Goal: Find specific page/section: Find specific page/section

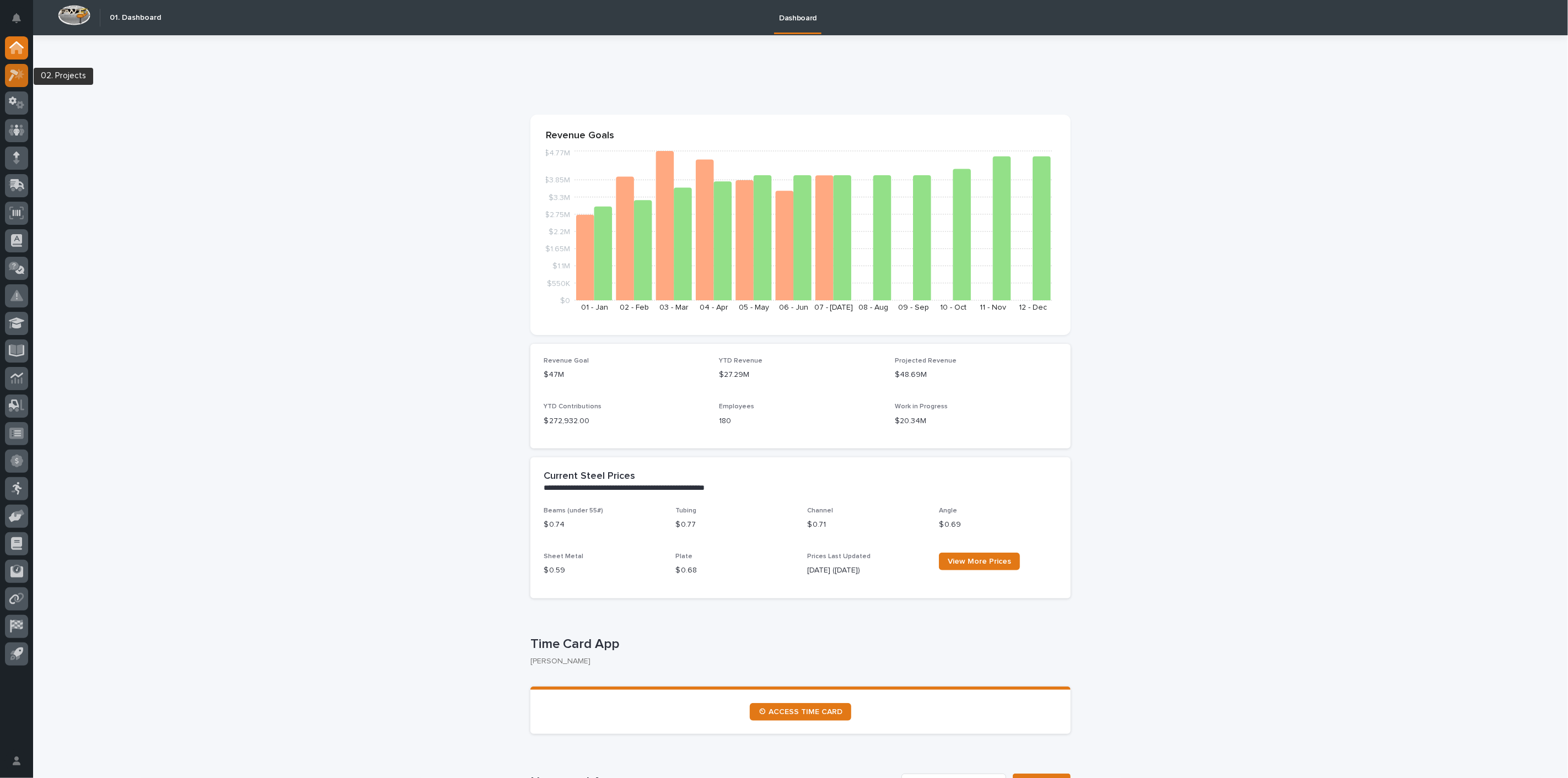
click at [11, 79] on icon at bounding box center [14, 75] width 10 height 12
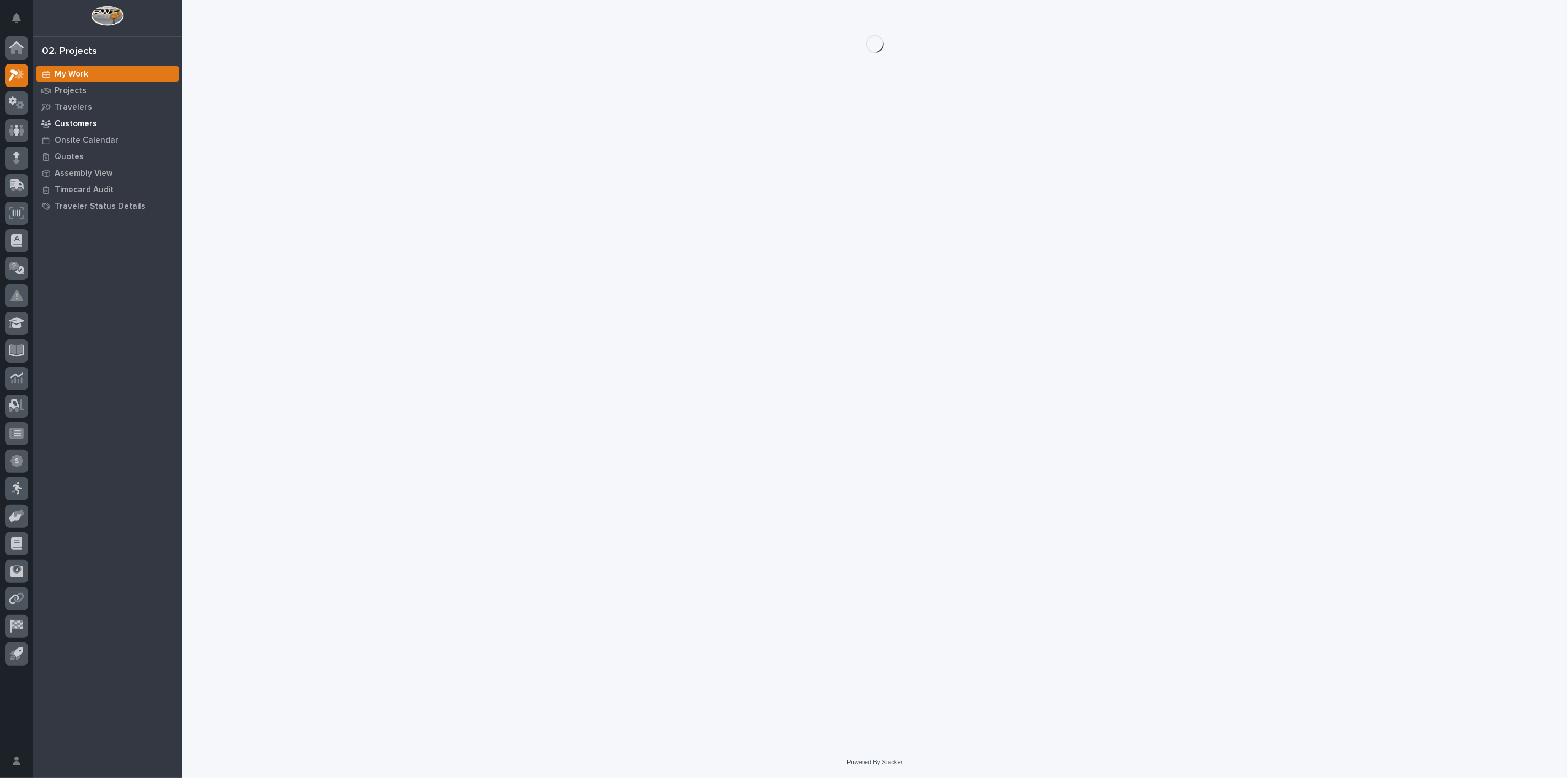
click at [84, 125] on p "Customers" at bounding box center [76, 124] width 43 height 10
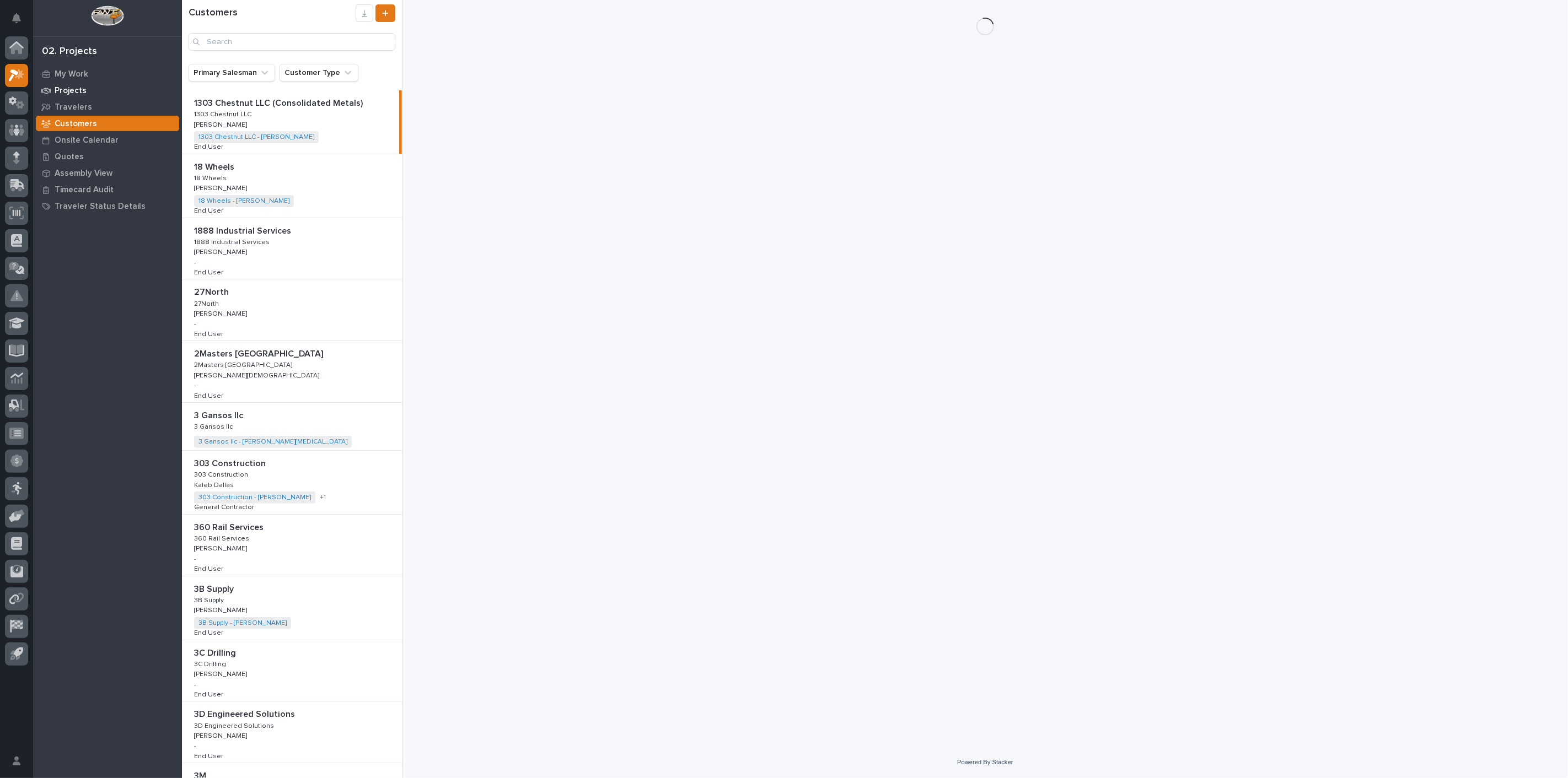
click at [74, 91] on p "Projects" at bounding box center [71, 91] width 32 height 10
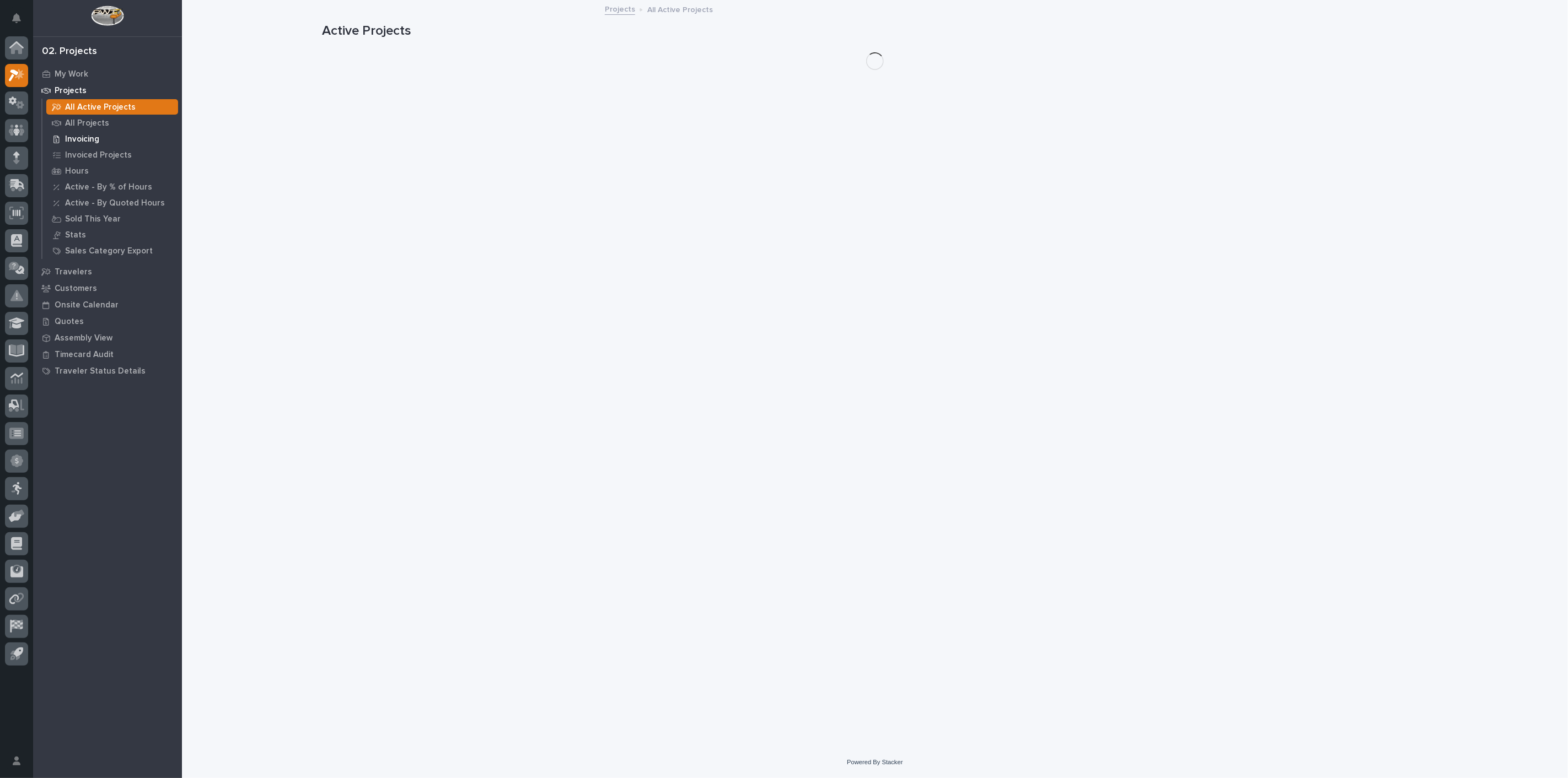
click at [81, 135] on p "Invoicing" at bounding box center [81, 140] width 34 height 10
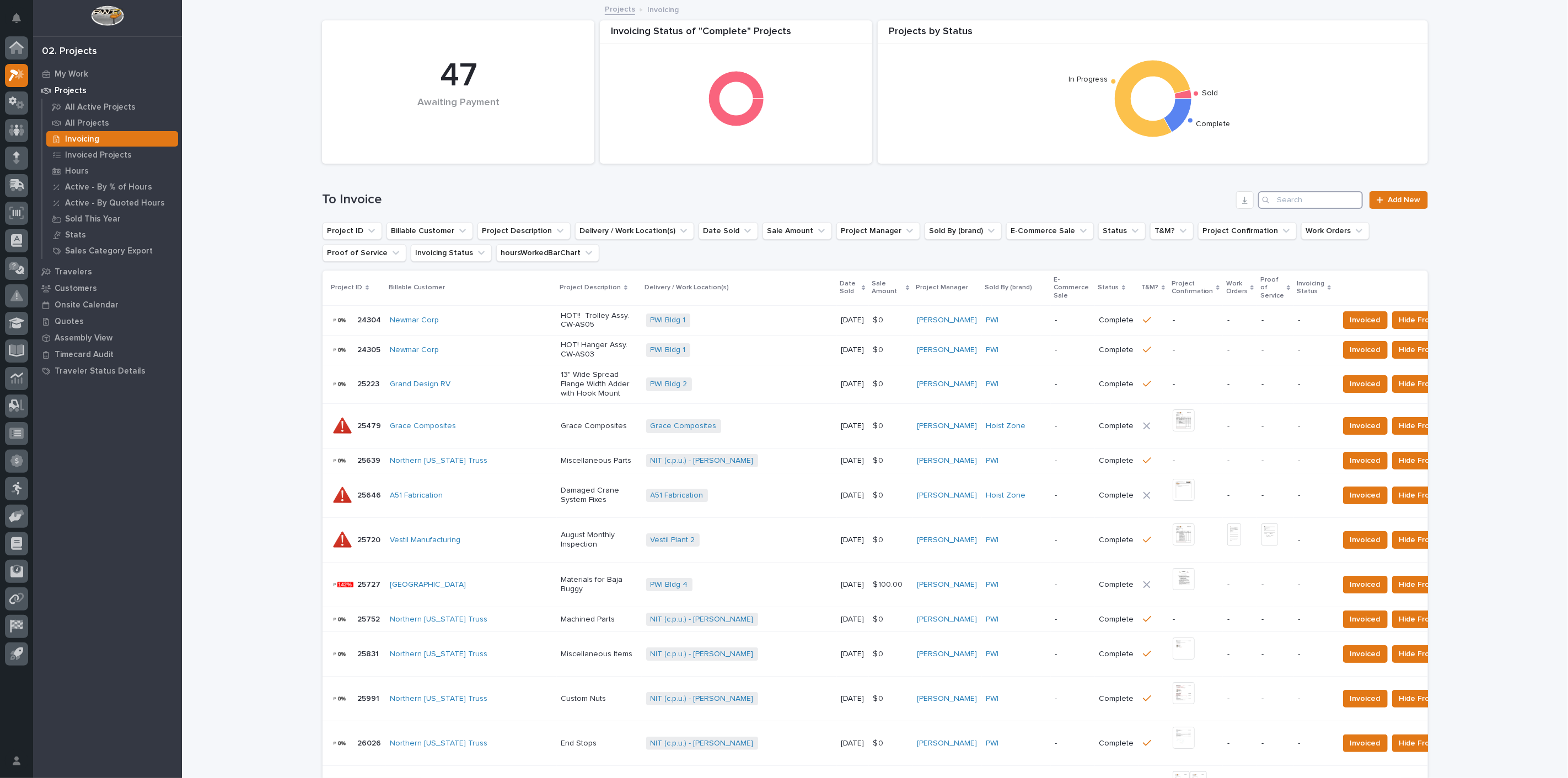
click at [1332, 202] on input "Search" at bounding box center [1310, 200] width 104 height 17
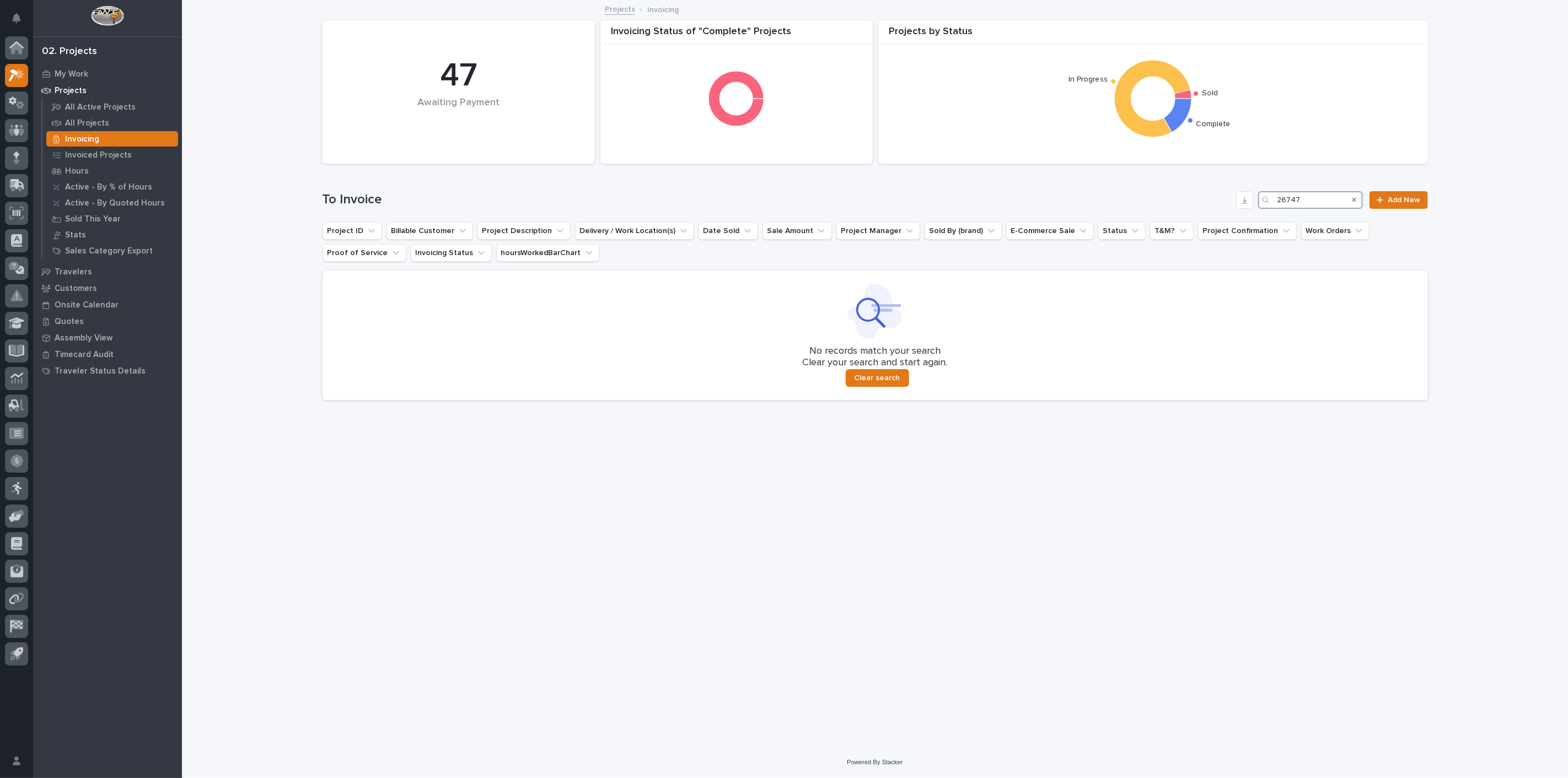
type input "26747"
